Goal: Information Seeking & Learning: Check status

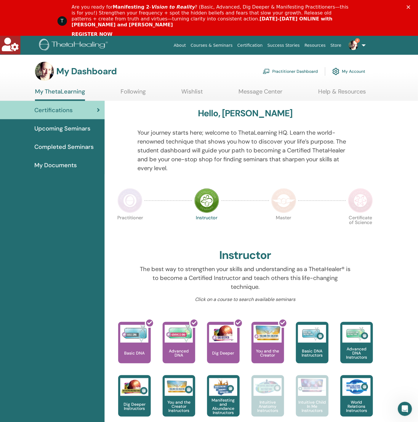
click at [360, 13] on div "Are you ready for Manifesting 2 - Vision to Reality ? (Basic, Advanced, Dig Dee…" at bounding box center [216, 20] width 289 height 37
click at [364, 45] on link "4" at bounding box center [356, 45] width 24 height 19
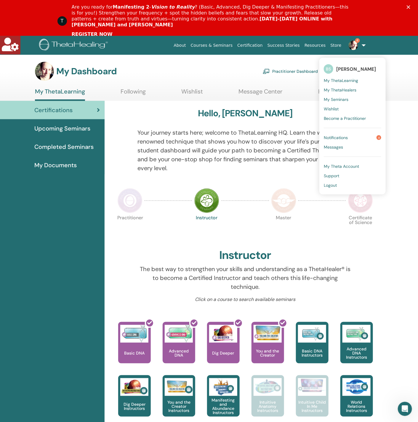
click at [364, 45] on link "4" at bounding box center [356, 45] width 24 height 19
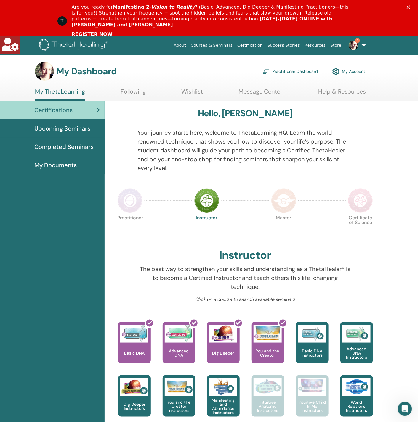
click at [351, 71] on link "My Account" at bounding box center [348, 71] width 33 height 13
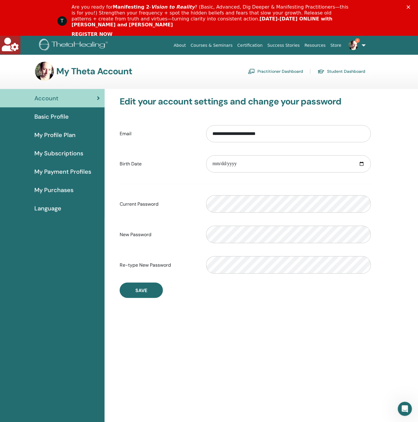
click at [61, 118] on span "Basic Profile" at bounding box center [51, 116] width 34 height 9
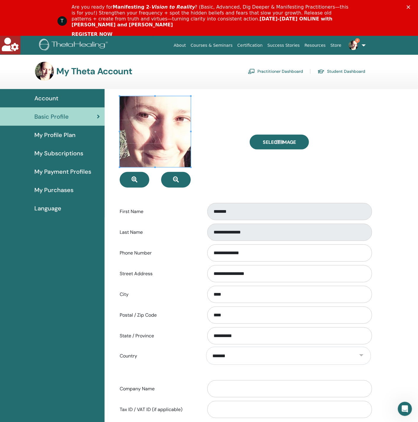
click at [338, 70] on link "Student Dashboard" at bounding box center [342, 71] width 48 height 9
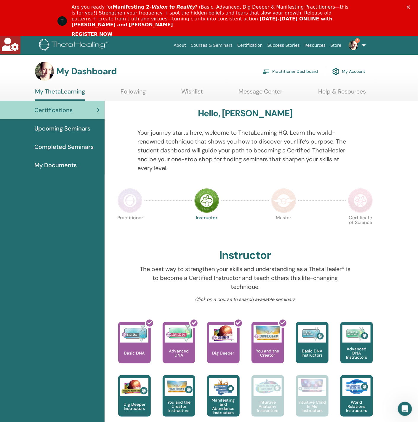
click at [62, 147] on span "Completed Seminars" at bounding box center [63, 146] width 59 height 9
